Goal: Task Accomplishment & Management: Use online tool/utility

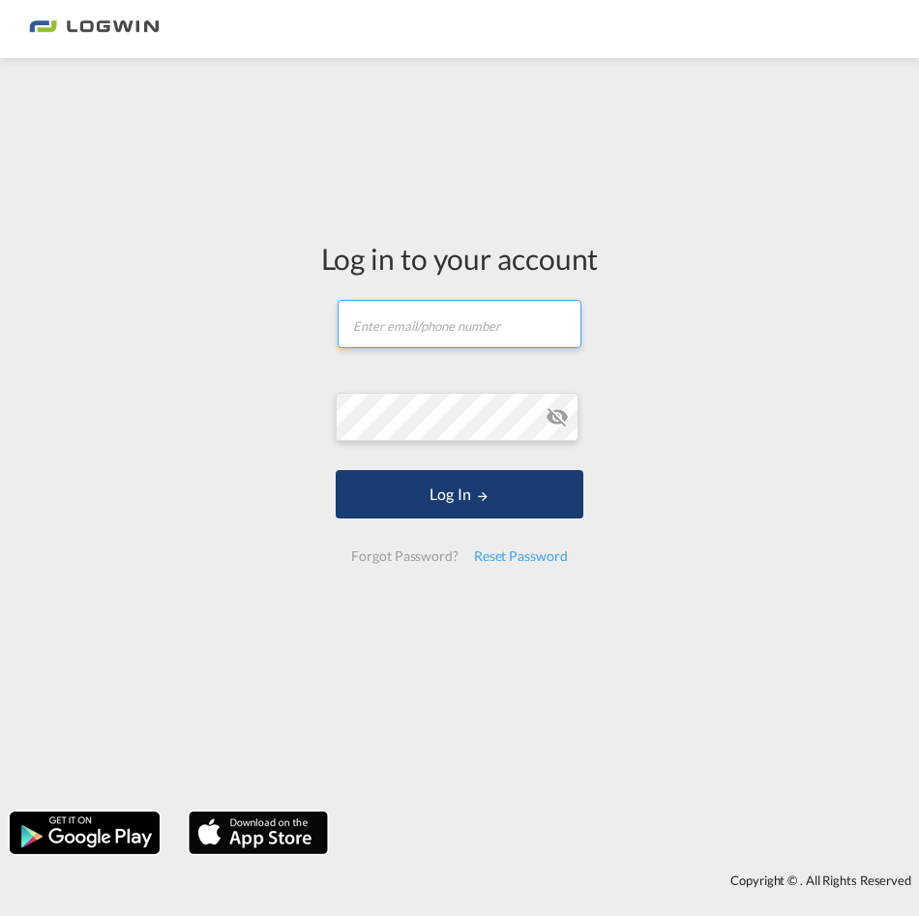
type input "[PERSON_NAME][EMAIL_ADDRESS][PERSON_NAME][DOMAIN_NAME]"
click at [425, 507] on button "Log In" at bounding box center [459, 494] width 247 height 48
